Goal: Task Accomplishment & Management: Use online tool/utility

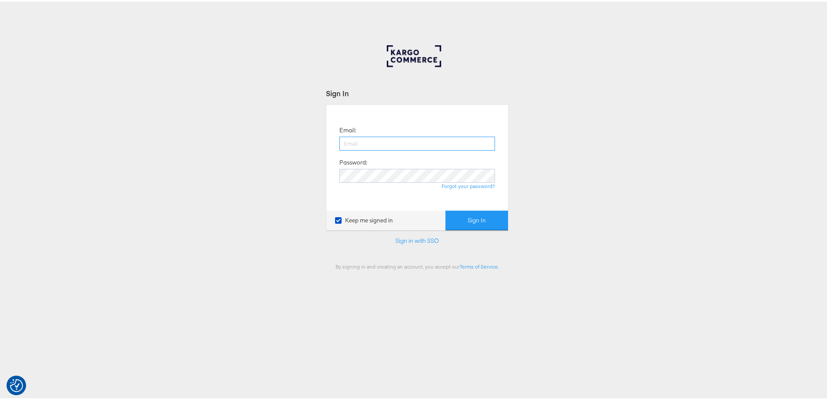
click at [370, 145] on input "email" at bounding box center [418, 142] width 156 height 14
type input "[PERSON_NAME][EMAIL_ADDRESS][PERSON_NAME][DOMAIN_NAME]"
click at [446, 209] on button "Sign In" at bounding box center [477, 219] width 63 height 20
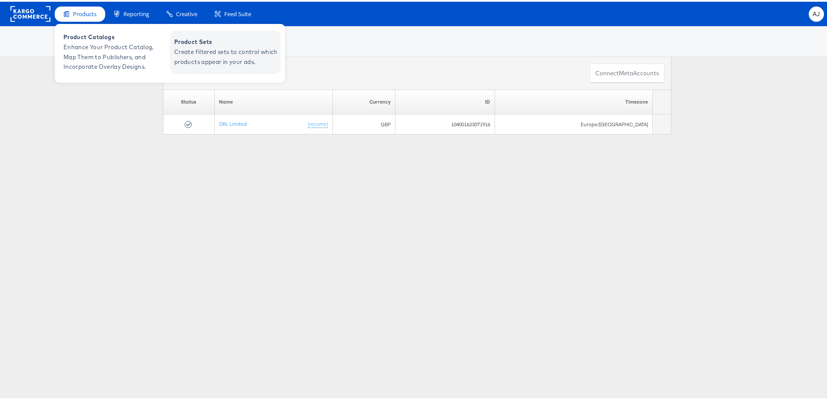
click at [185, 52] on span "Create filtered sets to control which products appear in your ads." at bounding box center [226, 55] width 104 height 20
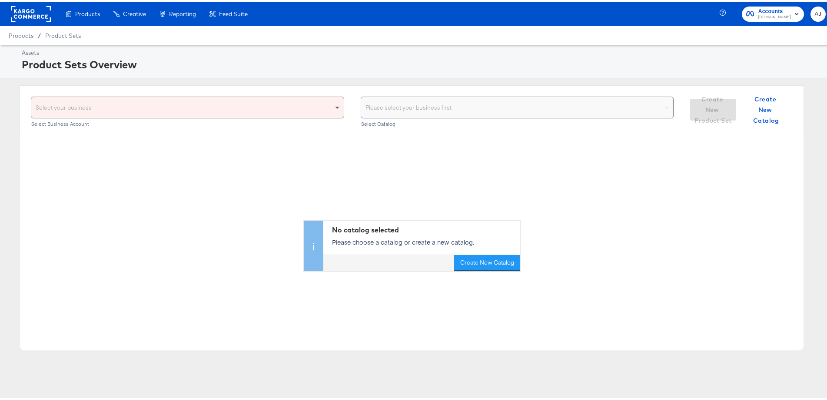
click at [333, 108] on span at bounding box center [338, 105] width 11 height 21
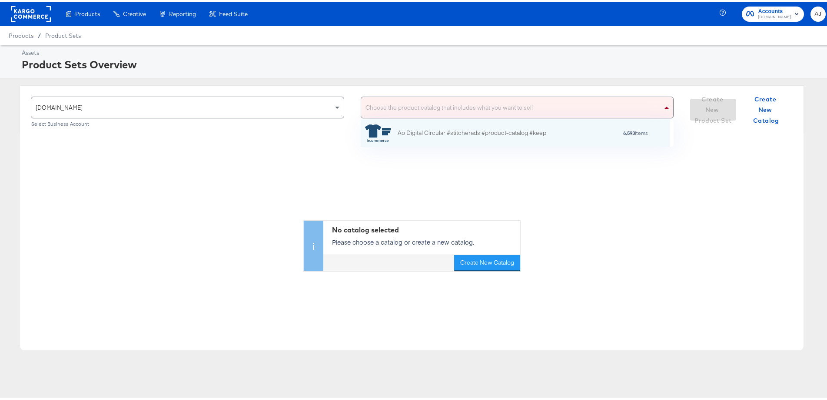
click at [443, 112] on div "Choose the product catalog that includes what you want to sell" at bounding box center [517, 105] width 313 height 21
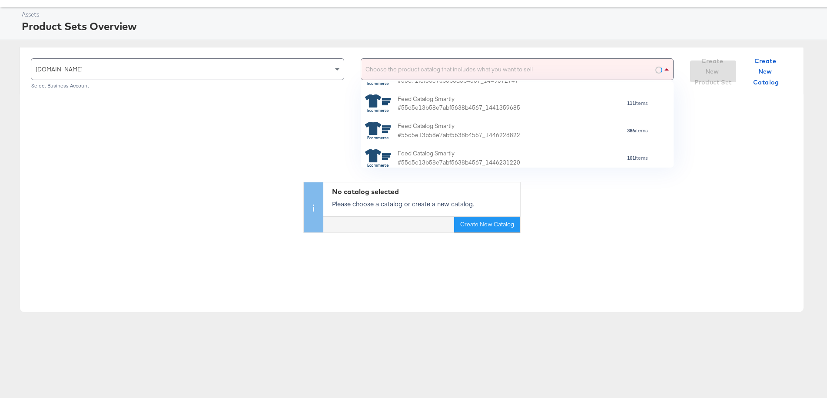
scroll to position [130, 0]
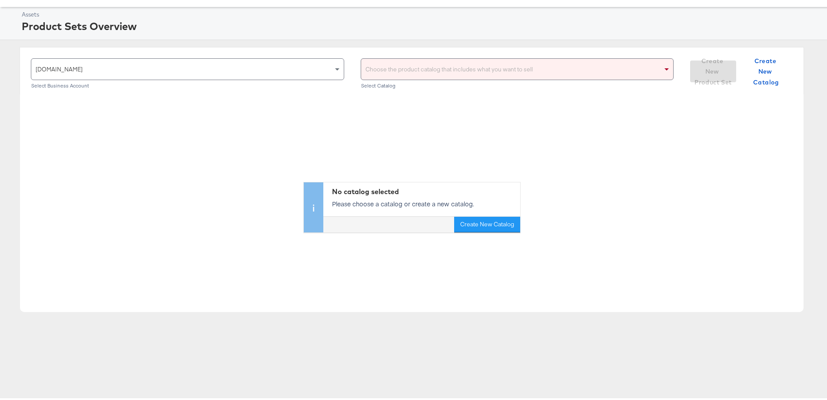
click at [423, 71] on div "Choose the product catalog that includes what you want to sell" at bounding box center [517, 67] width 313 height 21
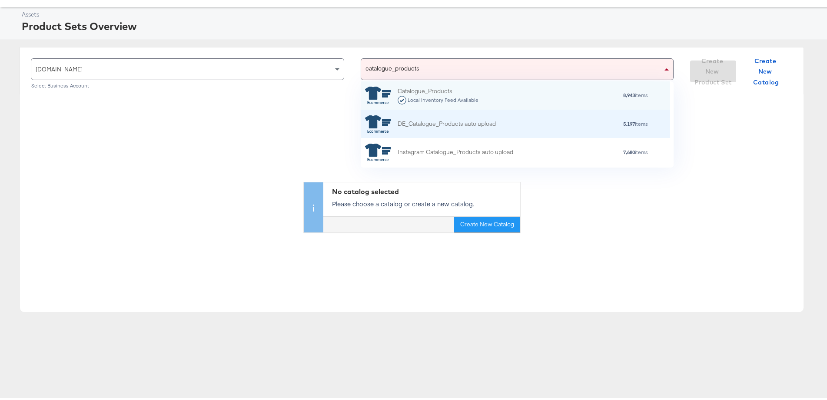
scroll to position [77, 302]
type input "catalogue_products auto"
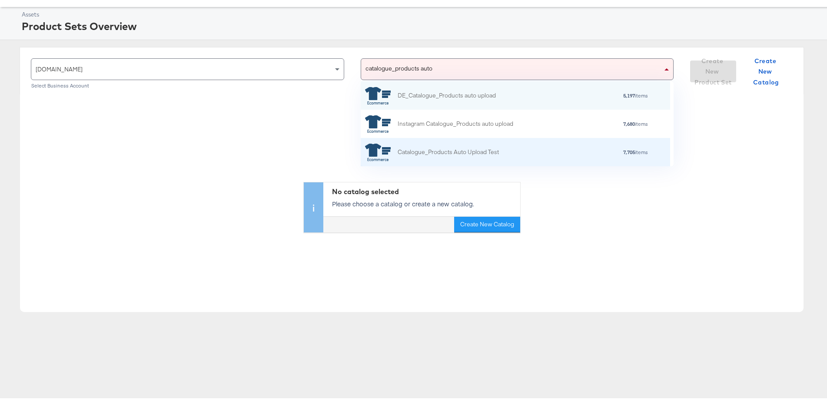
click at [511, 143] on div "Catalogue_Products Auto Upload Test 7,705 items" at bounding box center [514, 150] width 299 height 17
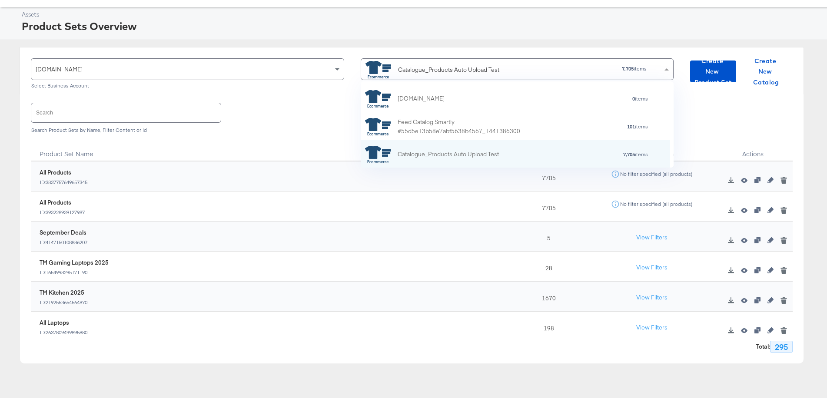
scroll to position [79, 302]
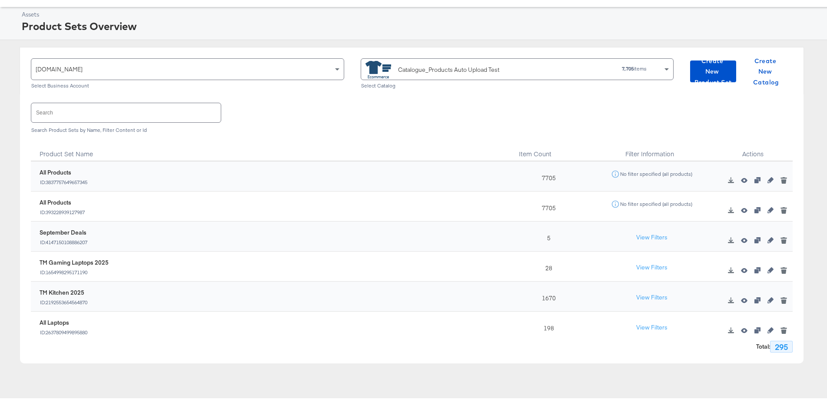
click at [79, 112] on input "text" at bounding box center [126, 110] width 190 height 19
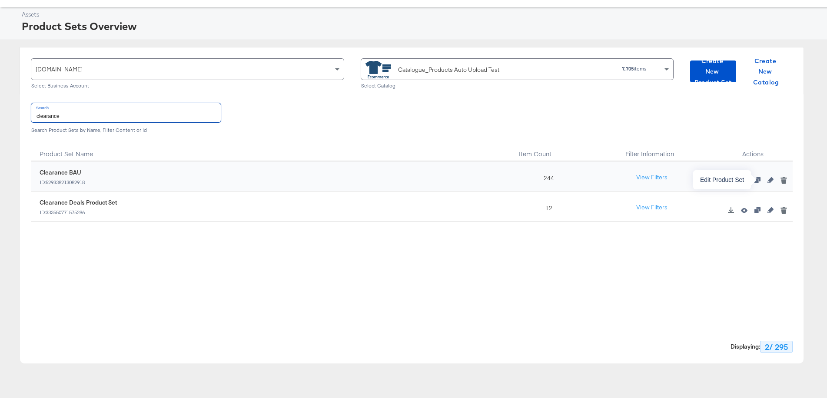
type input "clearance"
click at [768, 178] on icon "button" at bounding box center [771, 178] width 6 height 6
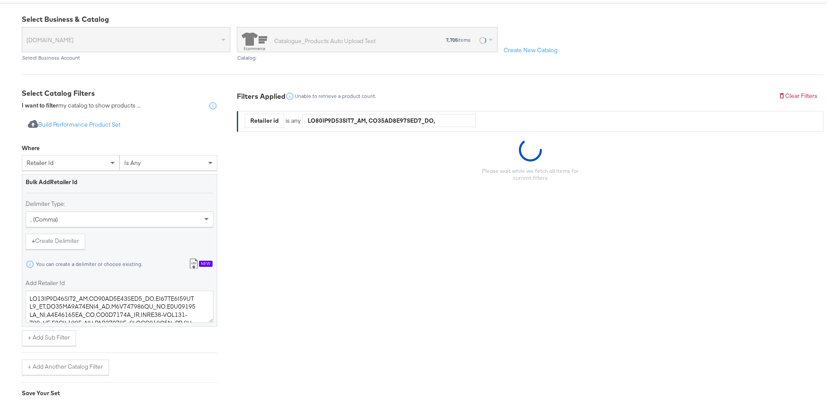
scroll to position [87, 0]
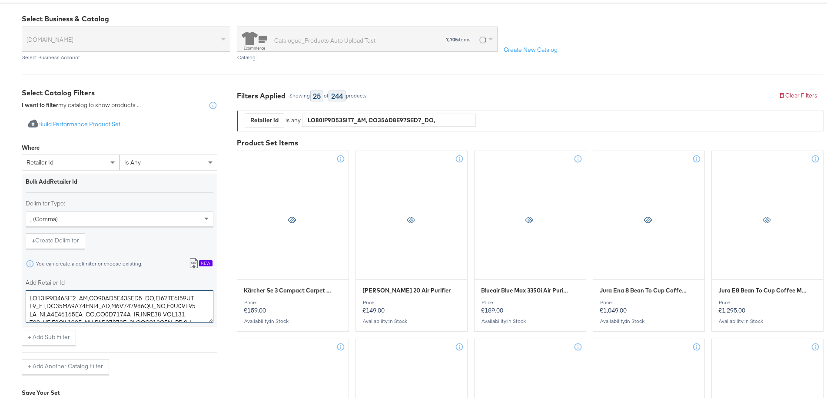
click at [134, 308] on textarea "Add Retailer Id" at bounding box center [120, 304] width 188 height 32
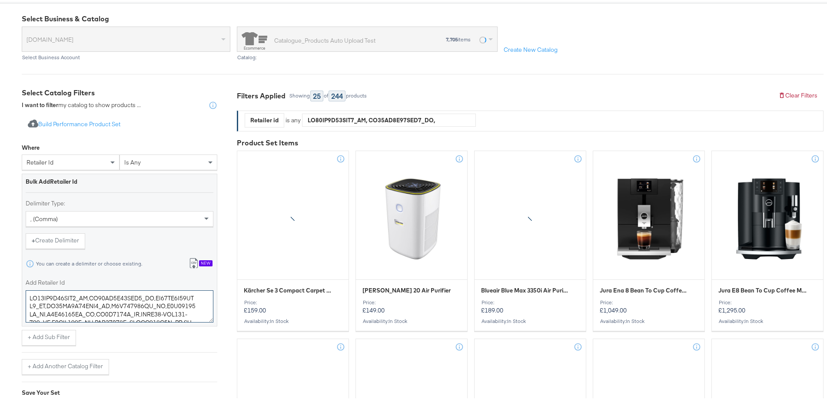
click at [134, 308] on textarea "Add Retailer Id" at bounding box center [120, 304] width 188 height 32
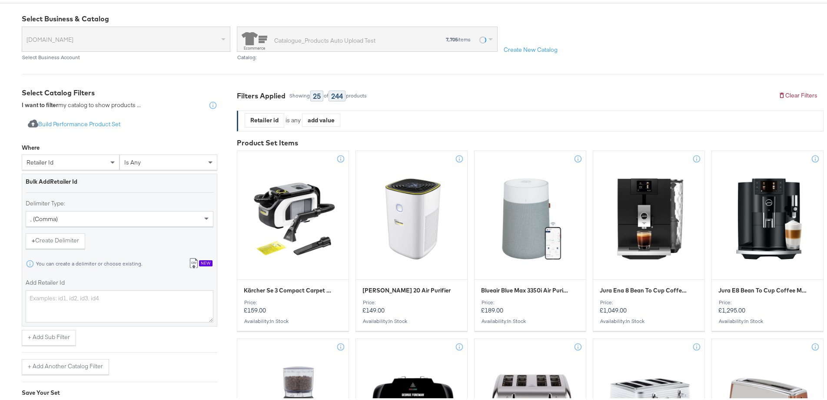
click at [213, 265] on button "Import from csv New" at bounding box center [201, 262] width 36 height 16
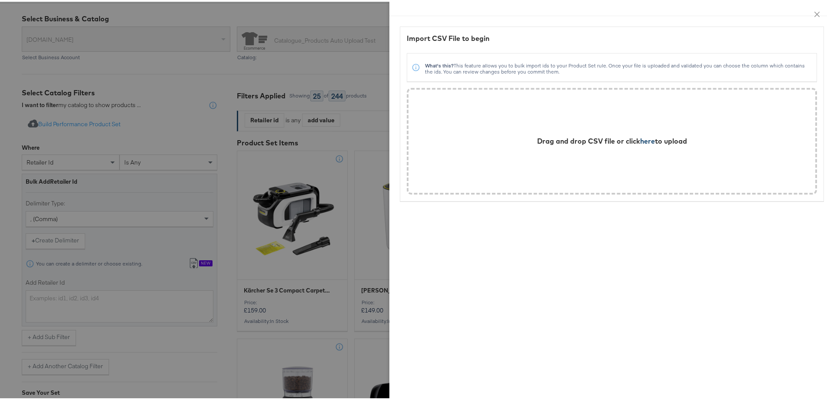
click at [640, 139] on span "here" at bounding box center [647, 139] width 15 height 9
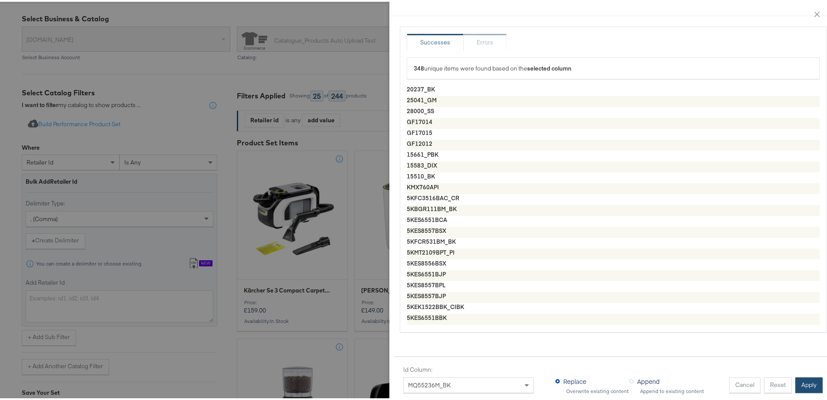
click at [810, 380] on button "Apply" at bounding box center [809, 383] width 27 height 16
type textarea "20237_BK,25041_GM,28000_SS,GF17014,GF17015,GF12012,15661_PBK,15583_DIX,15510_BK…"
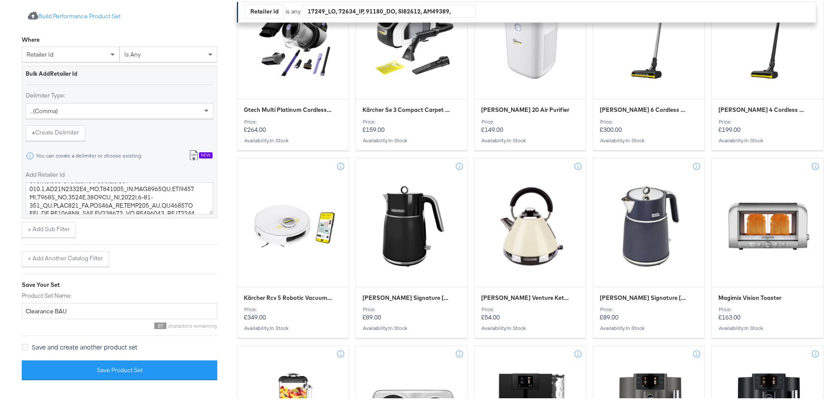
scroll to position [348, 0]
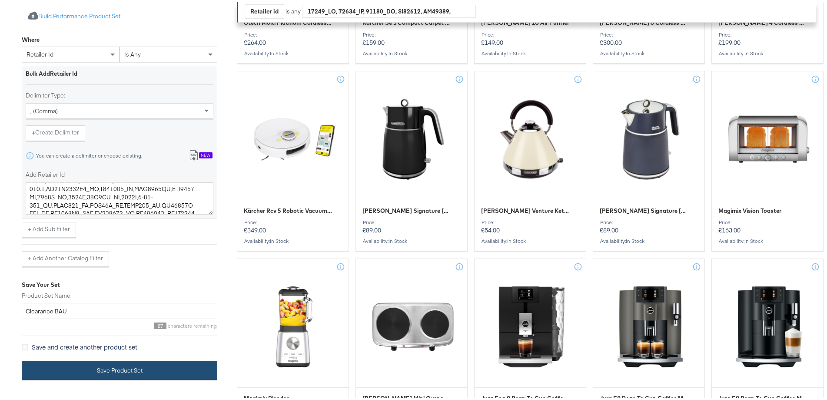
click at [152, 363] on button "Save Product Set" at bounding box center [120, 369] width 196 height 20
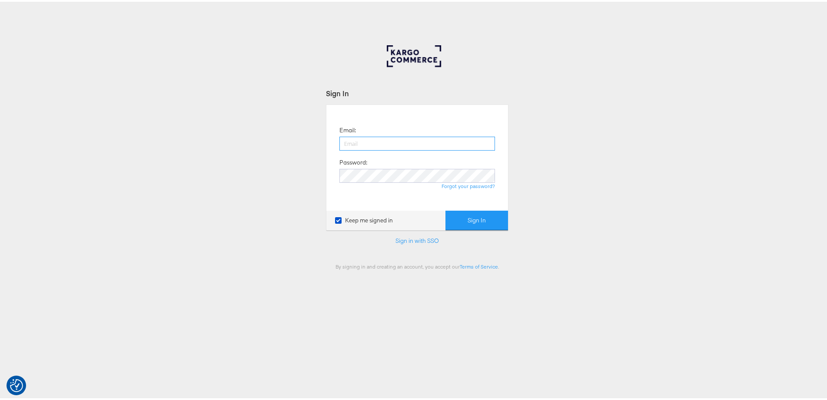
click at [370, 137] on input "email" at bounding box center [418, 142] width 156 height 14
type input "[PERSON_NAME][EMAIL_ADDRESS][PERSON_NAME][DOMAIN_NAME]"
click at [446, 209] on button "Sign In" at bounding box center [477, 219] width 63 height 20
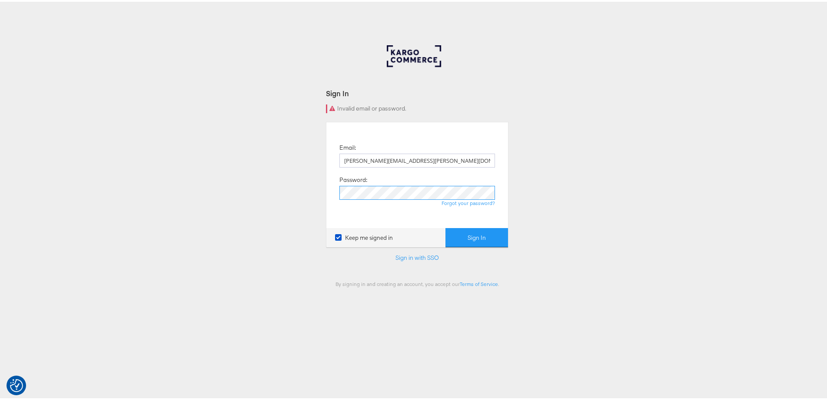
click at [446, 226] on button "Sign In" at bounding box center [477, 236] width 63 height 20
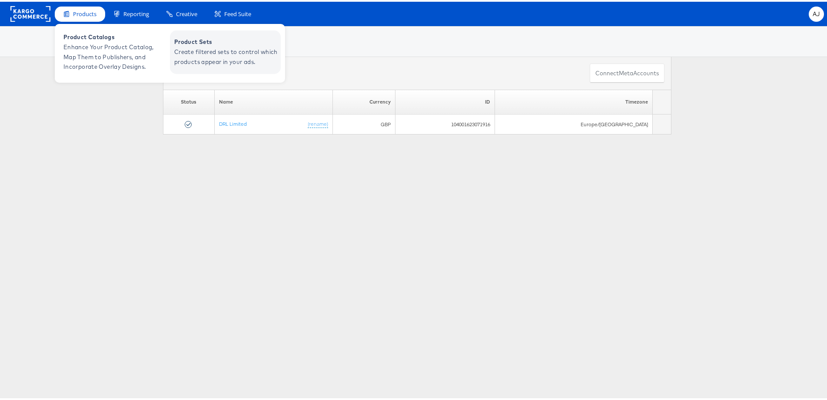
drag, startPoint x: 185, startPoint y: 44, endPoint x: 214, endPoint y: 48, distance: 29.3
click at [185, 44] on span "Product Sets" at bounding box center [226, 40] width 104 height 10
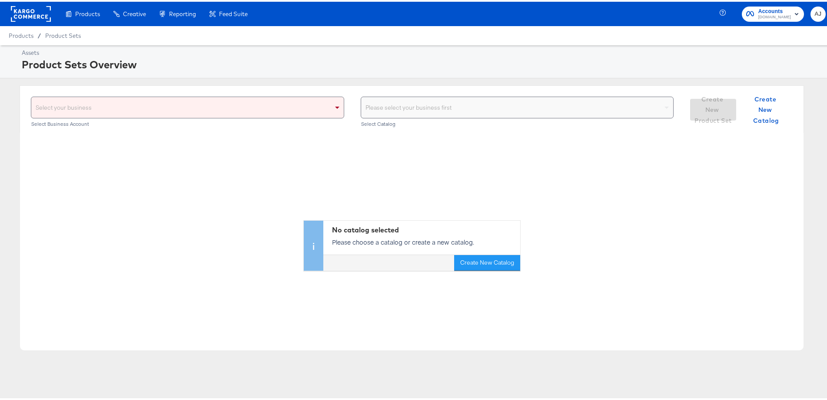
click at [285, 105] on div "Select your business" at bounding box center [187, 105] width 313 height 21
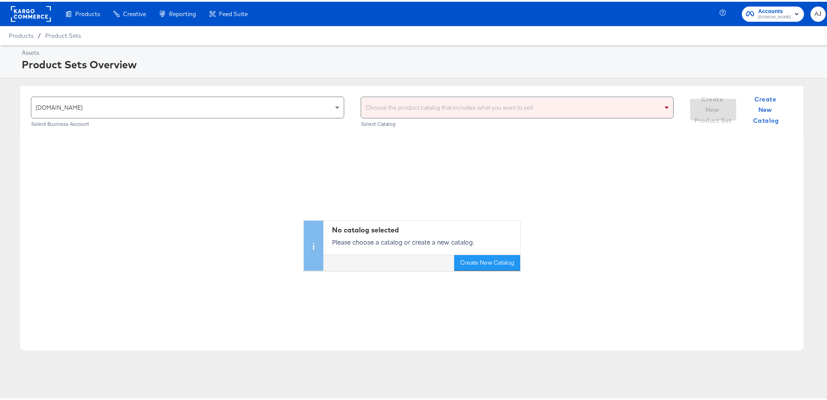
click at [446, 113] on div "Choose the product catalog that includes what you want to sell" at bounding box center [517, 105] width 313 height 21
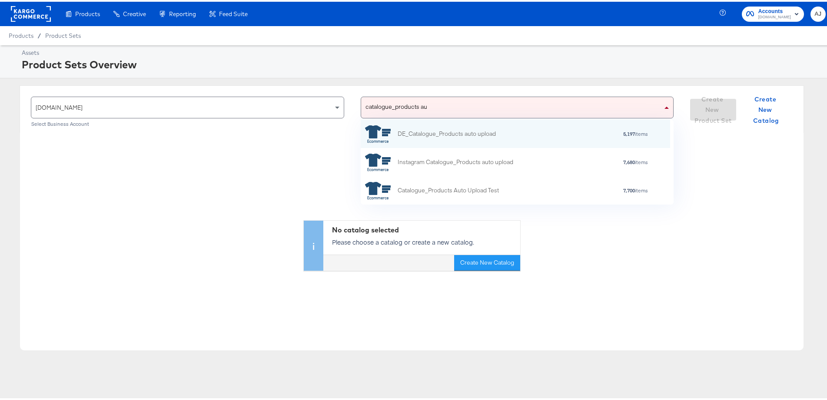
scroll to position [77, 302]
type input "catalogue_products auto"
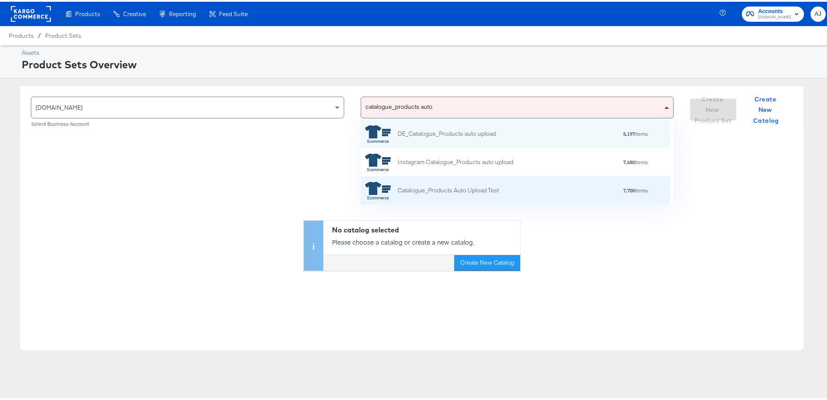
click at [439, 191] on div "Catalogue_Products Auto Upload Test" at bounding box center [448, 188] width 101 height 9
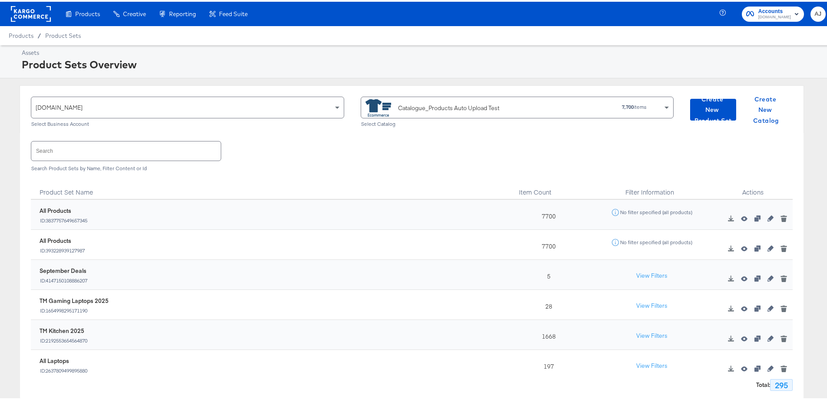
click at [141, 142] on input "text" at bounding box center [126, 149] width 190 height 19
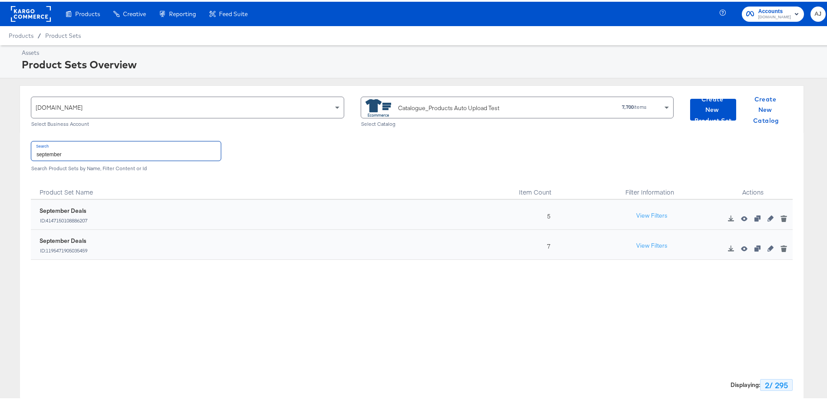
type input "september"
click at [768, 217] on icon "button" at bounding box center [771, 216] width 6 height 6
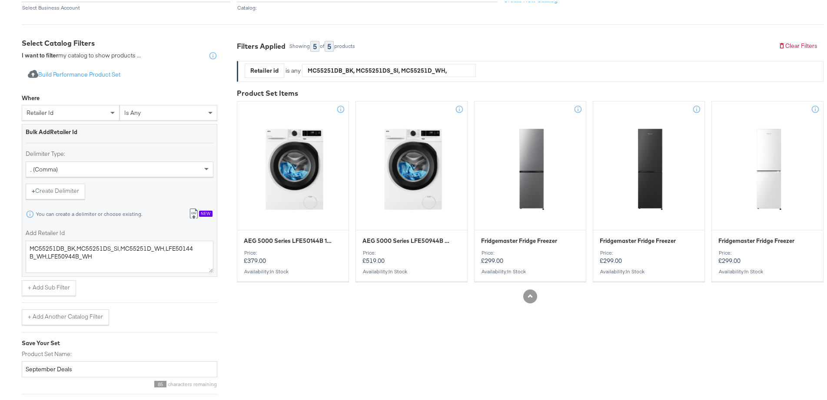
scroll to position [174, 0]
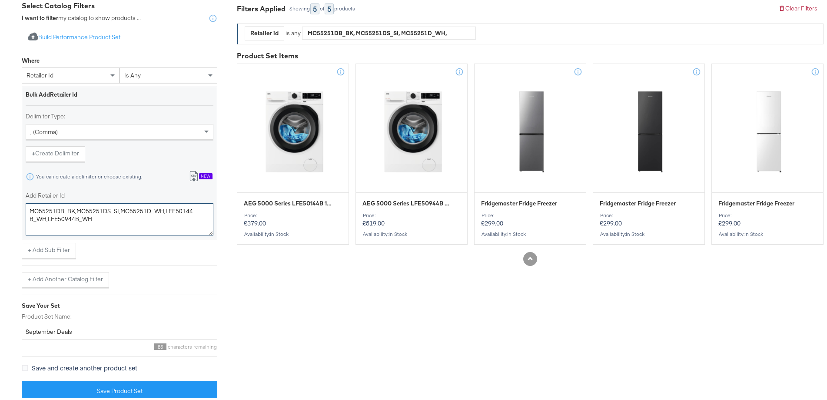
click at [92, 229] on textarea "MC55251DB_BK,MC55251DS_SI,MC55251D_WH,LFE50144B_WH,LFE50944B_WH" at bounding box center [120, 217] width 188 height 32
click at [97, 225] on textarea "MC55251DB_BK,MC55251DS_SI,MC55251D_WH,LFE50144B_WH,LFE50944B_WH" at bounding box center [120, 217] width 188 height 32
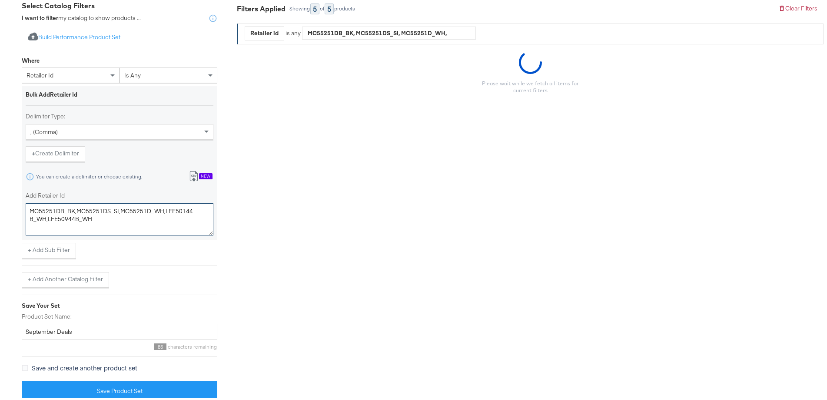
click at [97, 225] on textarea "MC55251DB_BK,MC55251DS_SI,MC55251D_WH,LFE50144B_WH,LFE50944B_WH" at bounding box center [120, 217] width 188 height 32
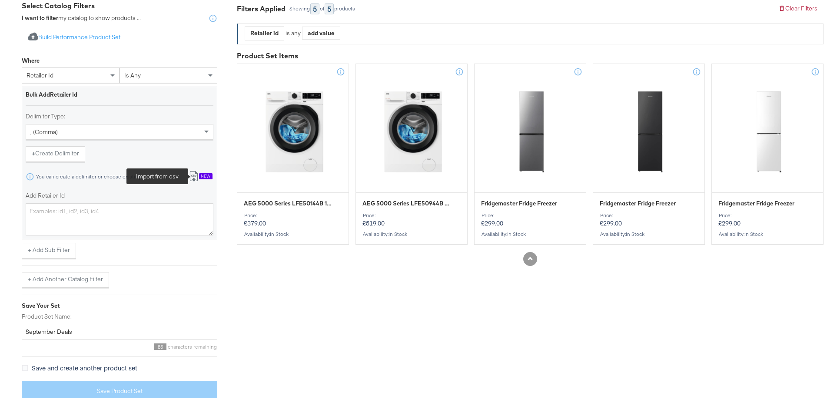
click at [197, 177] on icon at bounding box center [194, 174] width 10 height 10
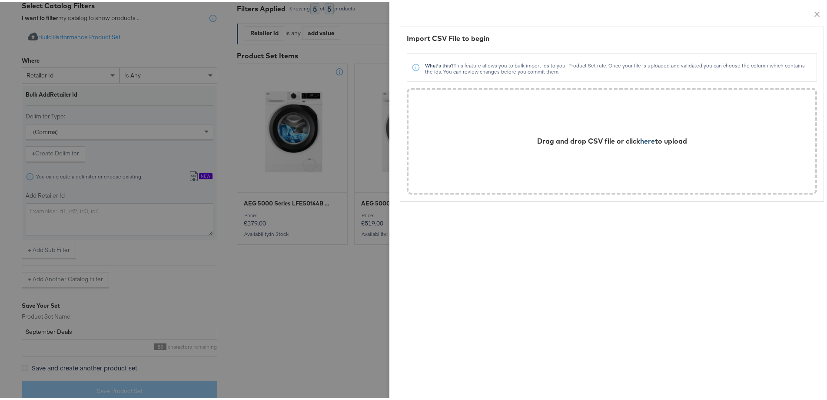
click at [640, 138] on span "here" at bounding box center [647, 139] width 15 height 9
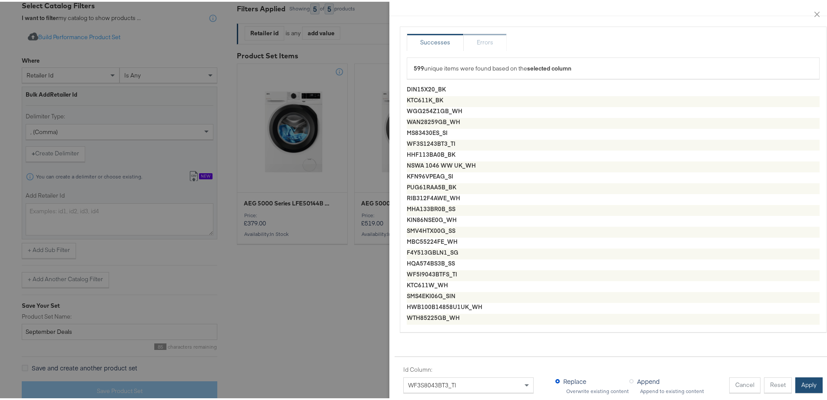
click at [797, 376] on button "Apply" at bounding box center [809, 383] width 27 height 16
type textarea "DIN15X20_BK,KTC611K_BK,WGG254Z1GB_WH,WAN28259GB_WH,MS83430ES_SI,WF3S1243BT3_TI,…"
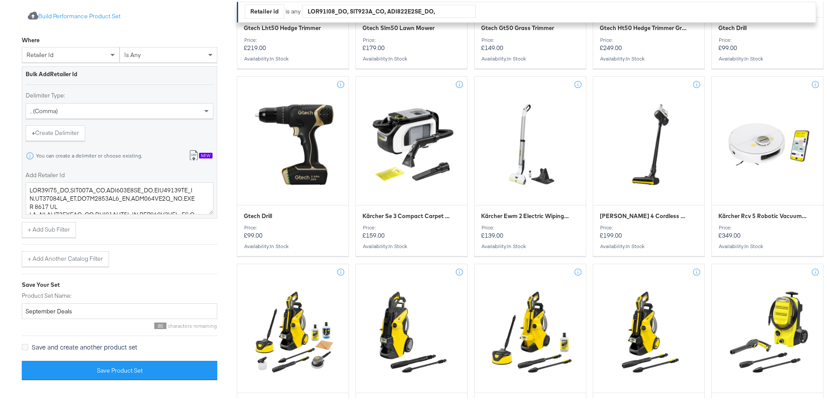
scroll to position [435, 0]
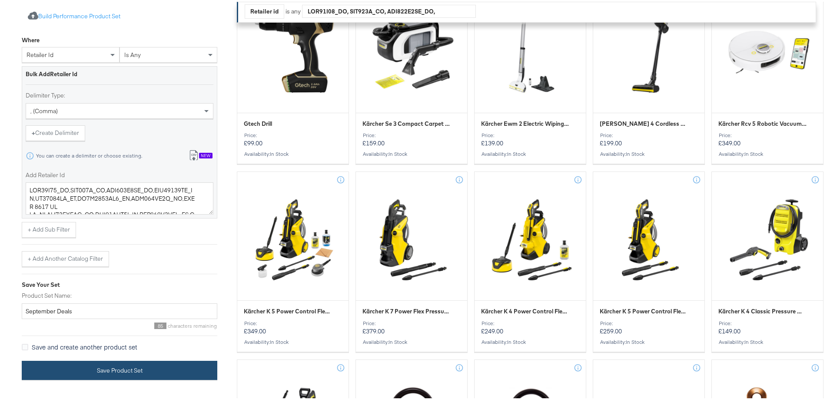
click at [125, 367] on button "Save Product Set" at bounding box center [120, 369] width 196 height 20
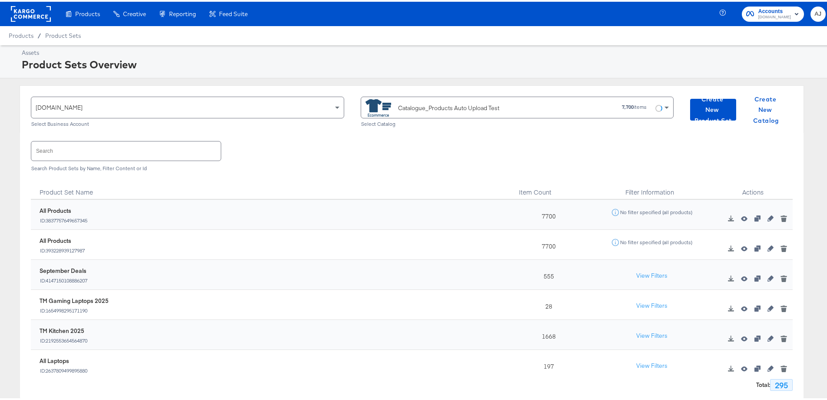
click at [148, 157] on input "text" at bounding box center [126, 149] width 190 height 19
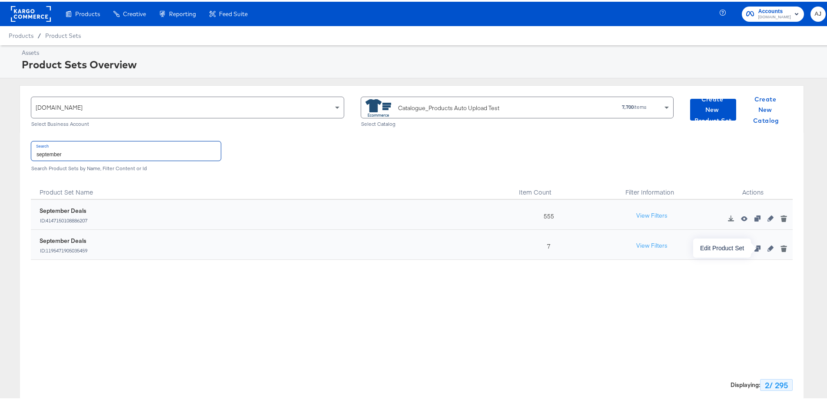
type input "september"
click at [768, 247] on icon "button" at bounding box center [771, 246] width 6 height 6
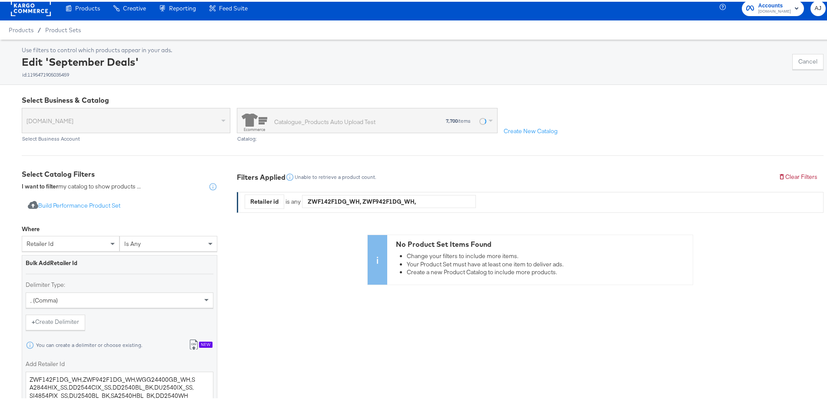
scroll to position [87, 0]
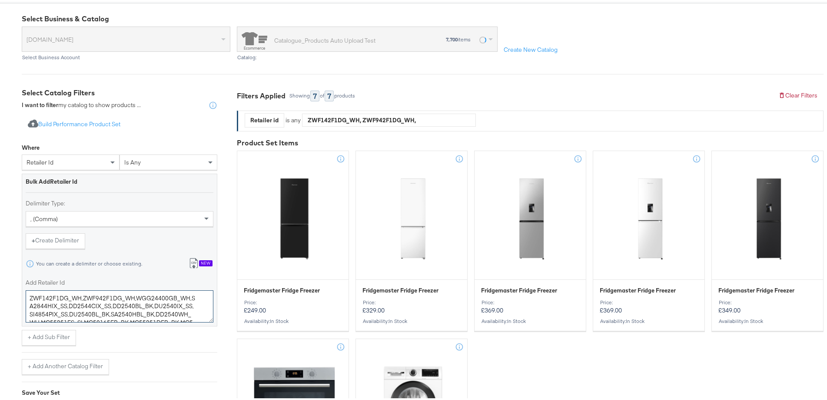
click at [116, 310] on textarea "ZWF142F1DG_WH,ZWF942F1DG_WH,WGG24400GB_WH,SA2844HIX_SS,DD2544CIX_SS,DD2540BL_BK…" at bounding box center [120, 304] width 188 height 32
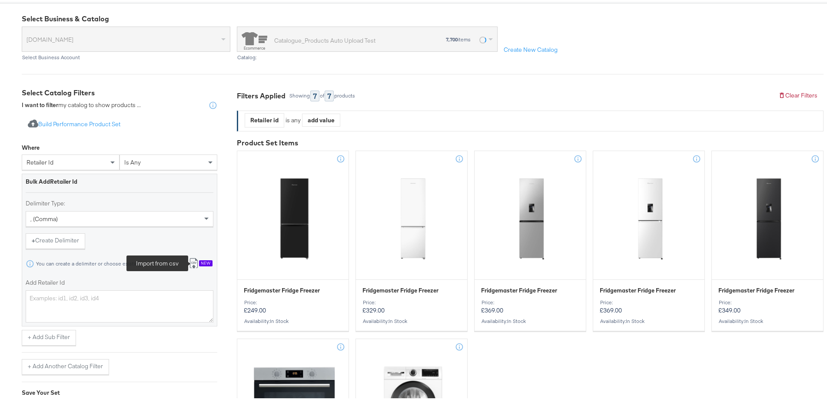
click at [197, 263] on icon at bounding box center [194, 261] width 10 height 10
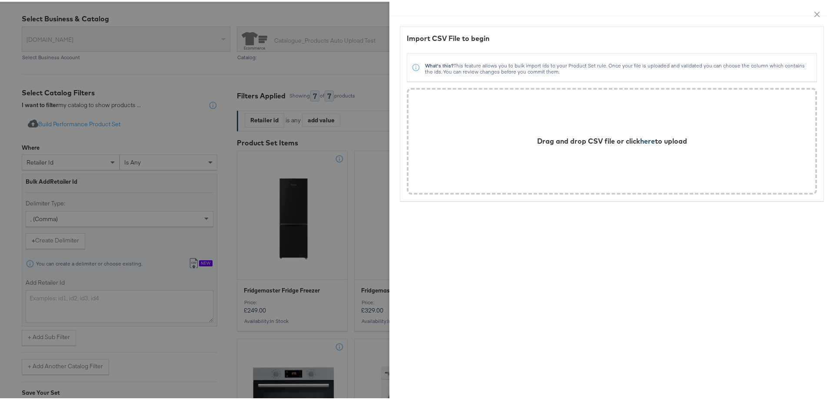
click at [647, 139] on span "here" at bounding box center [647, 139] width 15 height 9
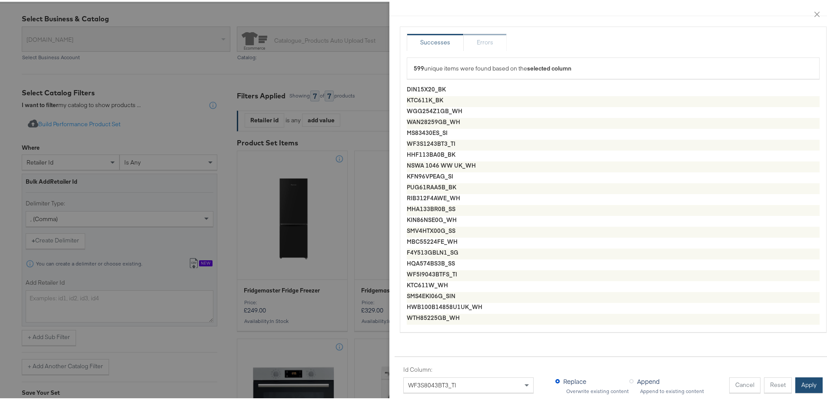
click at [803, 375] on button "Apply" at bounding box center [809, 383] width 27 height 16
type textarea "DIN15X20_BK,KTC611K_BK,WGG254Z1GB_WH,WAN28259GB_WH,MS83430ES_SI,WF3S1243BT3_TI,…"
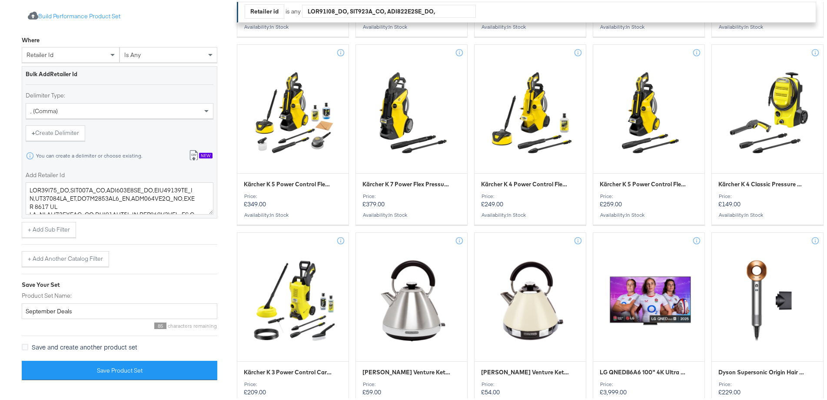
scroll to position [565, 0]
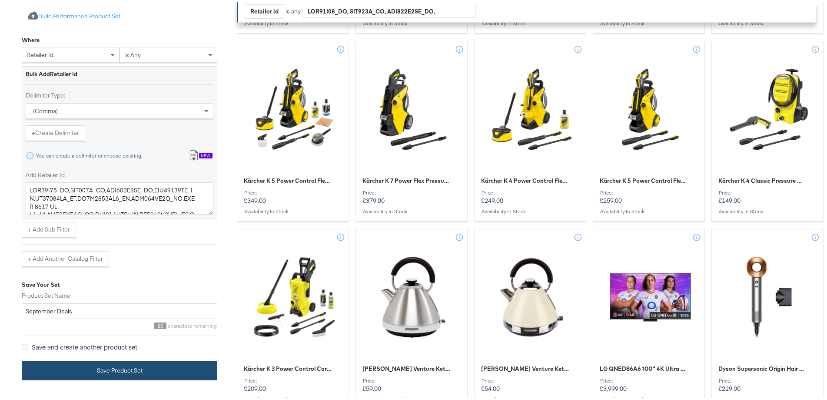
click at [156, 367] on button "Save Product Set" at bounding box center [120, 369] width 196 height 20
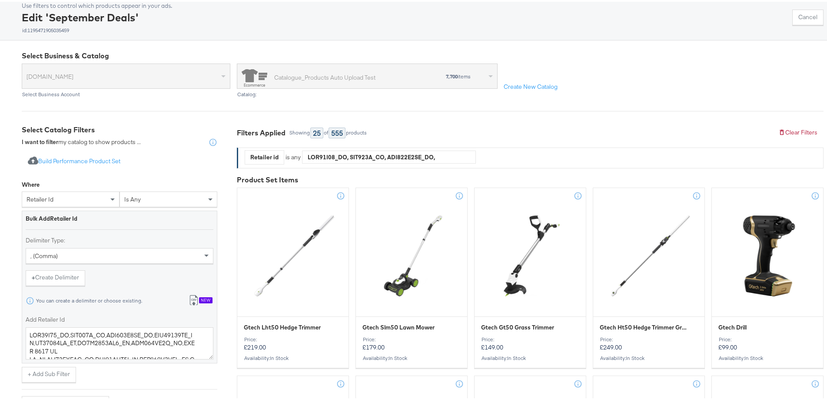
scroll to position [0, 0]
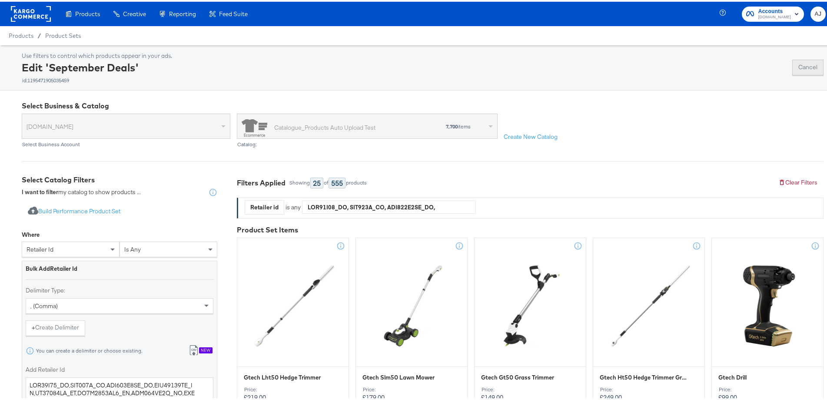
click at [803, 65] on button "Cancel" at bounding box center [808, 66] width 31 height 16
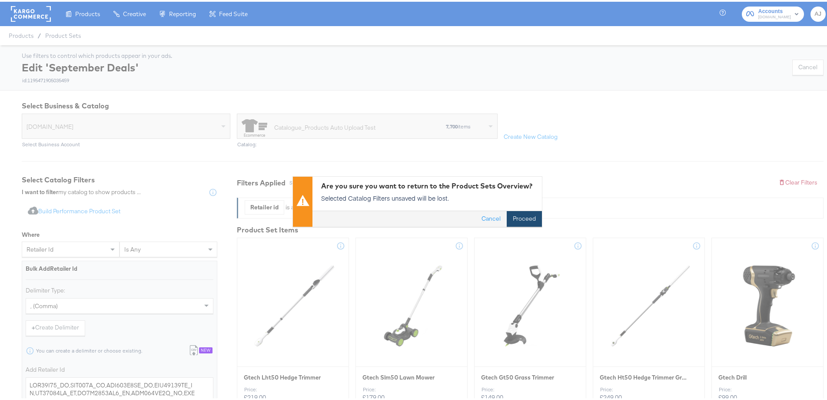
click at [530, 219] on button "Proceed" at bounding box center [524, 218] width 35 height 16
